Goal: Task Accomplishment & Management: Manage account settings

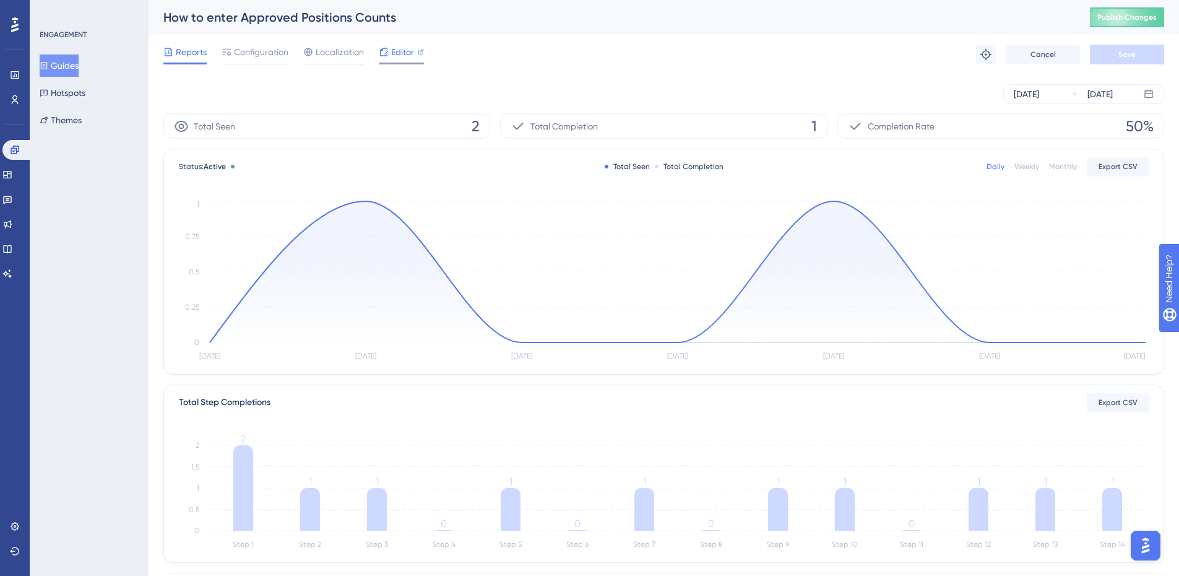
click at [387, 56] on icon at bounding box center [384, 52] width 10 height 10
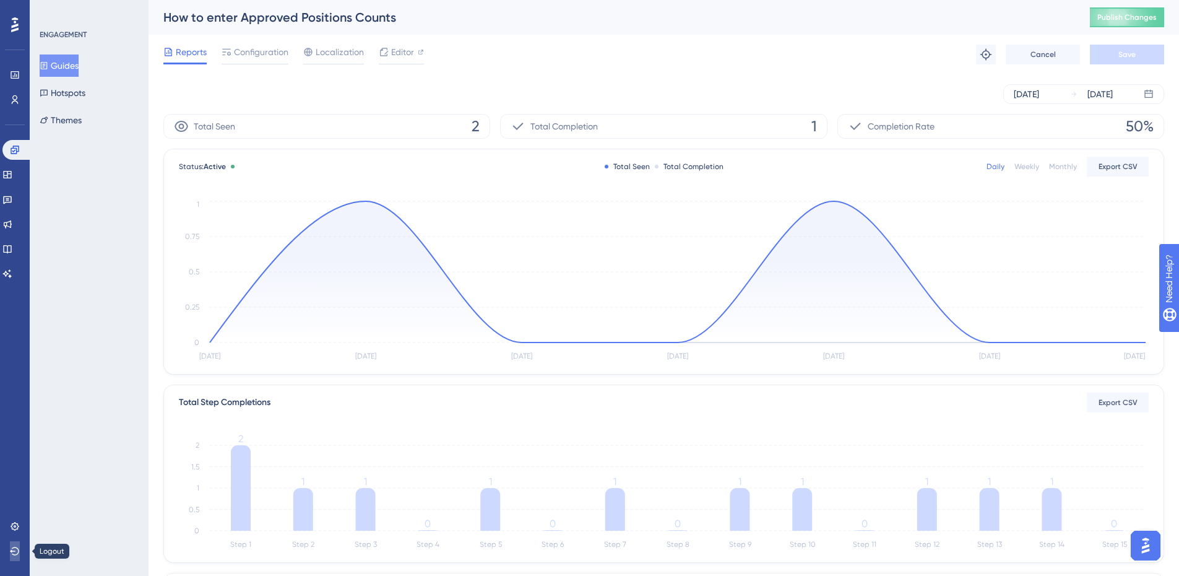
click at [11, 549] on icon at bounding box center [15, 551] width 10 height 10
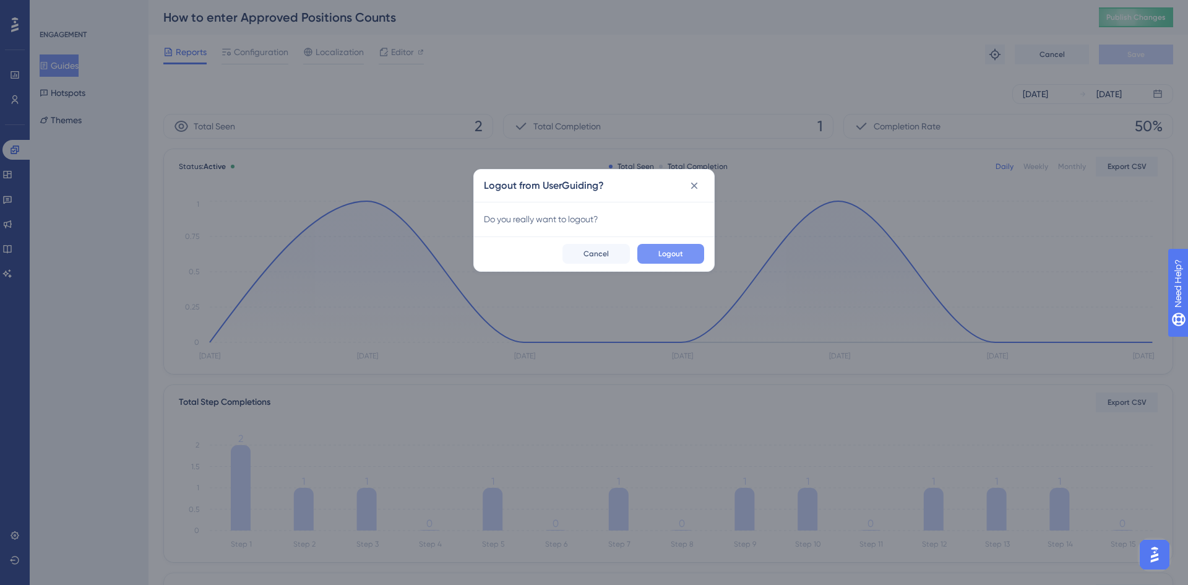
click at [675, 244] on button "Logout" at bounding box center [670, 254] width 67 height 20
